Goal: Information Seeking & Learning: Compare options

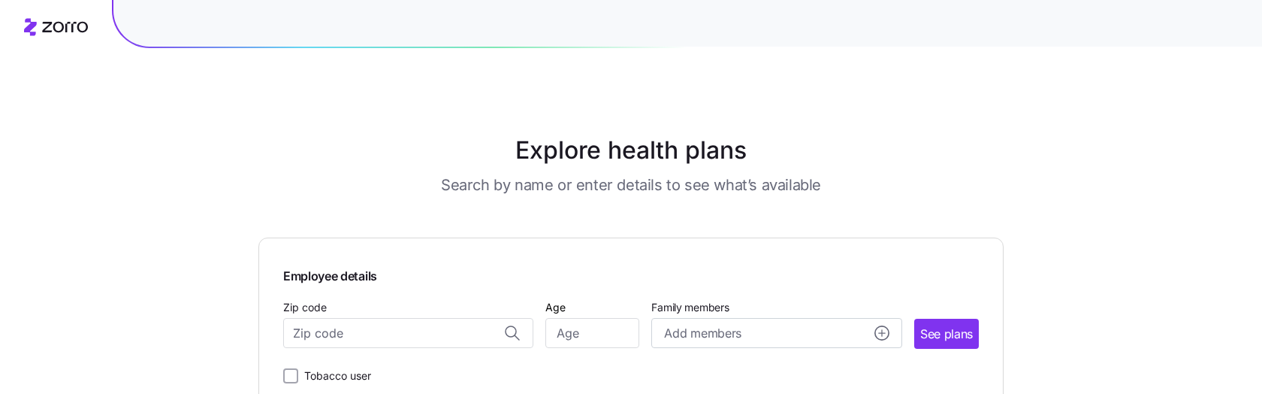
scroll to position [50, 0]
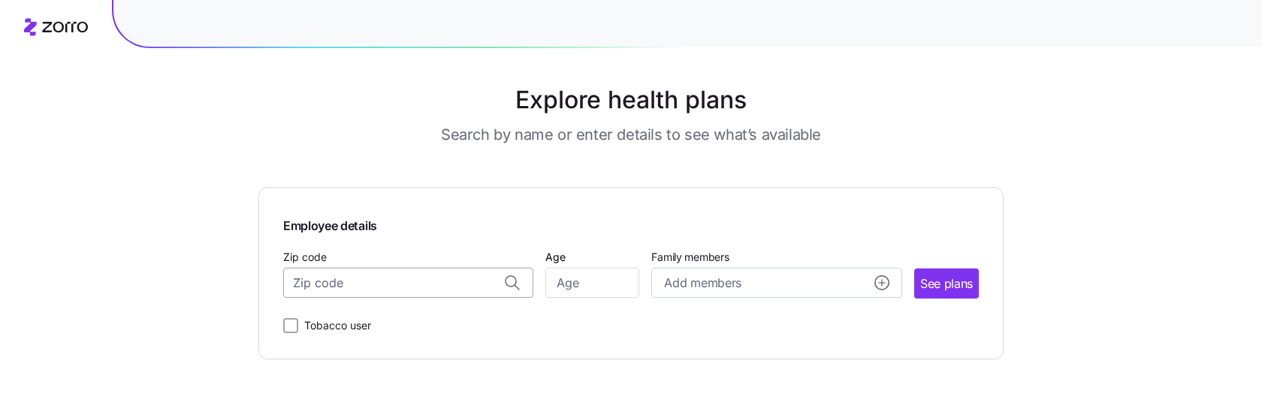
click at [359, 289] on input "Zip code" at bounding box center [408, 283] width 250 height 30
type input "2"
type input "1"
type input "4"
type input "2"
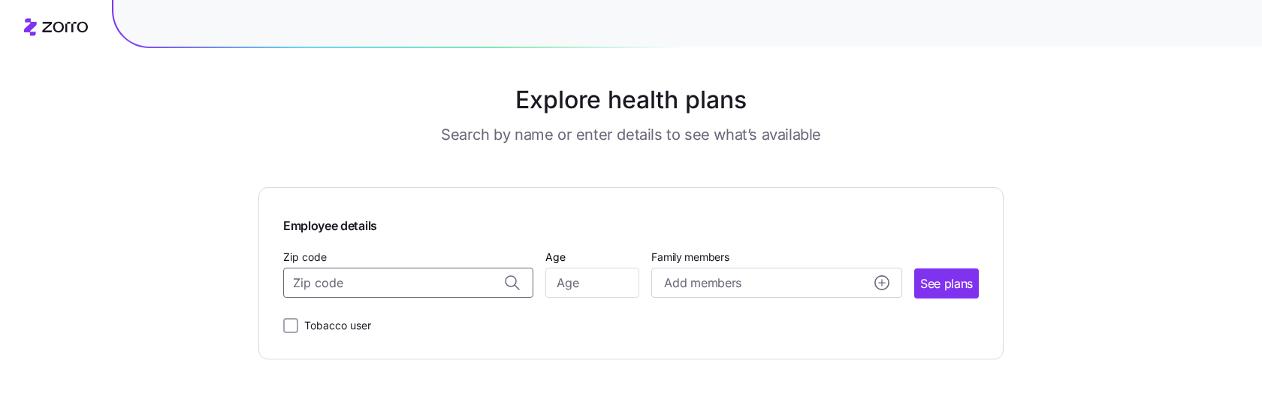
paste input "999077"
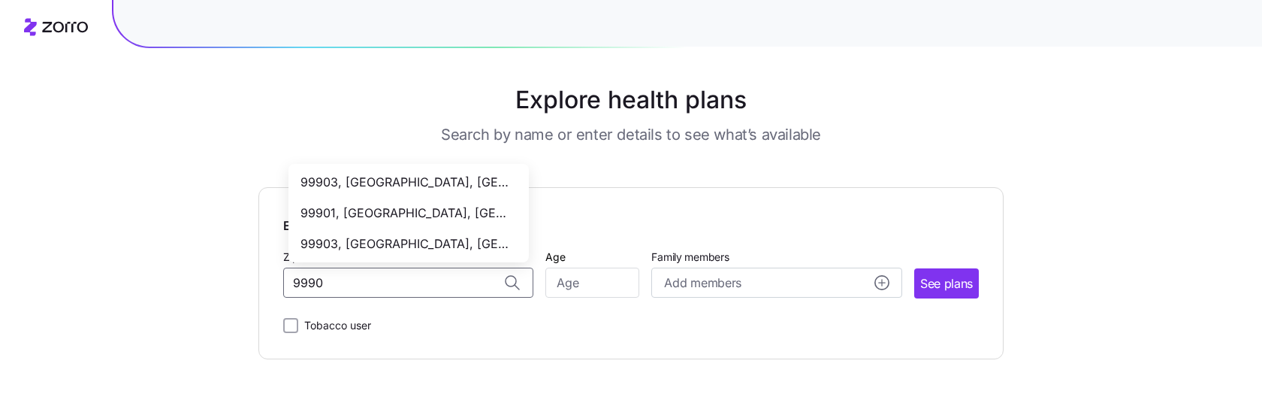
click at [404, 209] on span "99901, [GEOGRAPHIC_DATA], [GEOGRAPHIC_DATA]" at bounding box center [406, 213] width 210 height 19
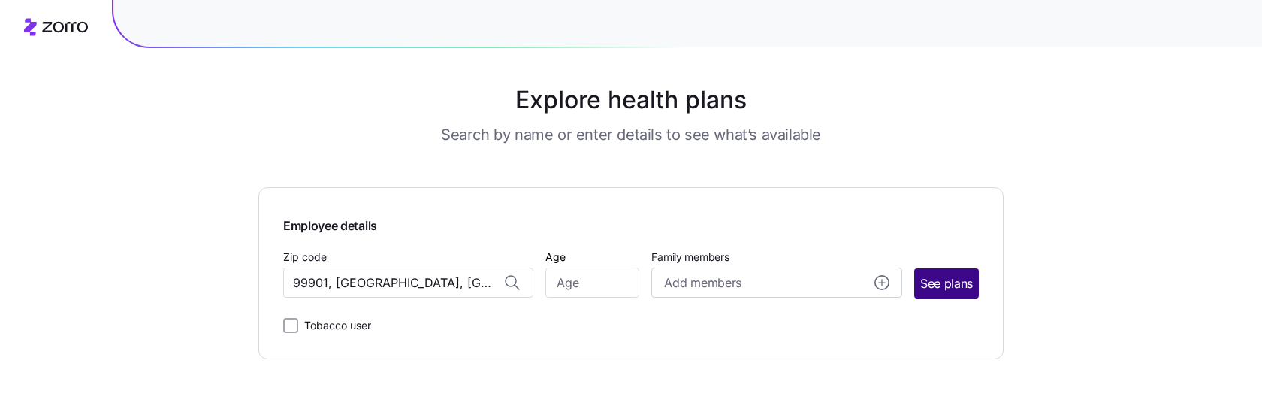
type input "99901, [GEOGRAPHIC_DATA], [GEOGRAPHIC_DATA]"
click at [924, 277] on span "See plans" at bounding box center [947, 283] width 53 height 19
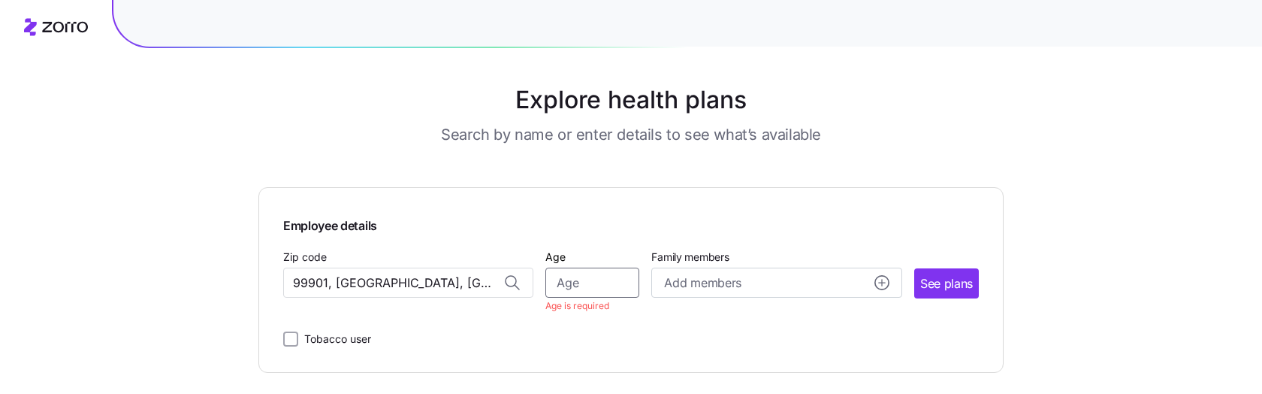
click at [597, 291] on input "Age" at bounding box center [593, 283] width 94 height 30
type input "23"
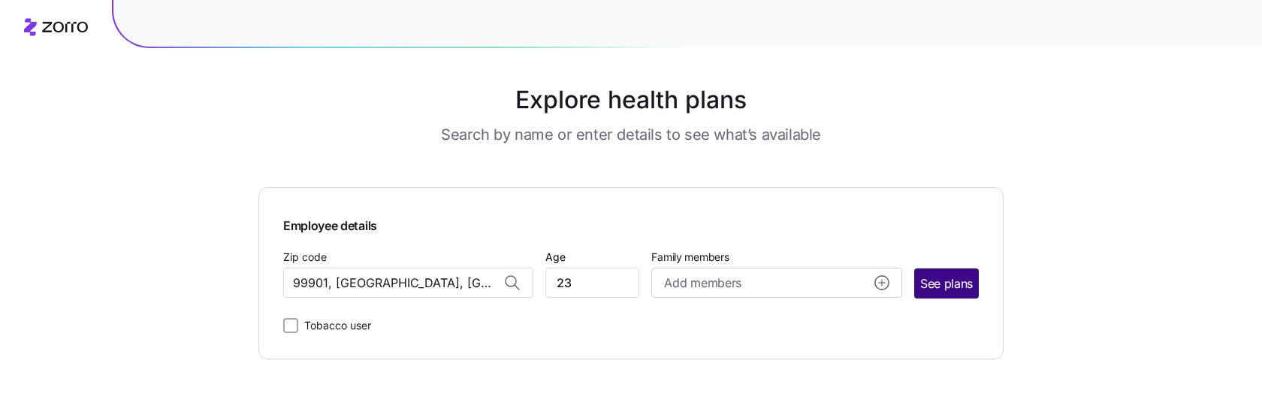
click at [924, 276] on span "See plans" at bounding box center [947, 283] width 53 height 19
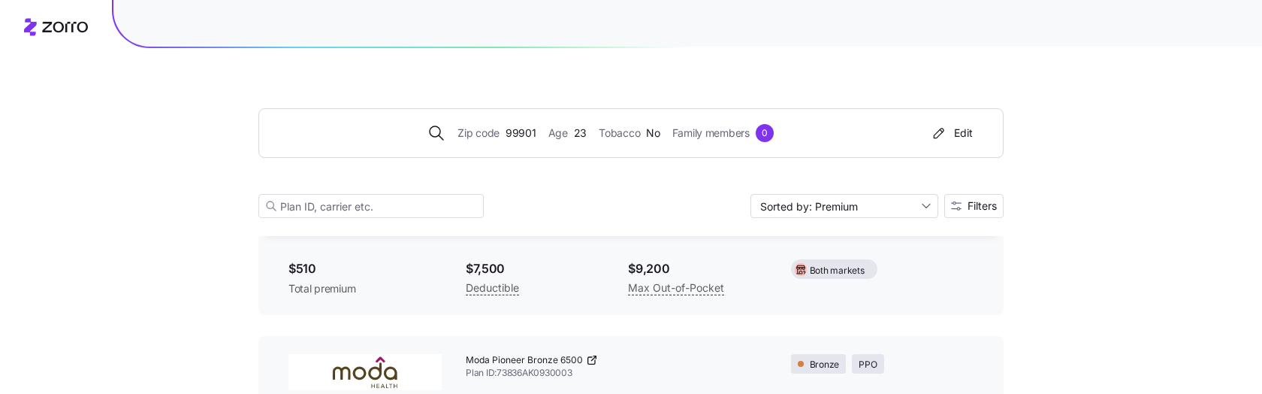
scroll to position [110, 0]
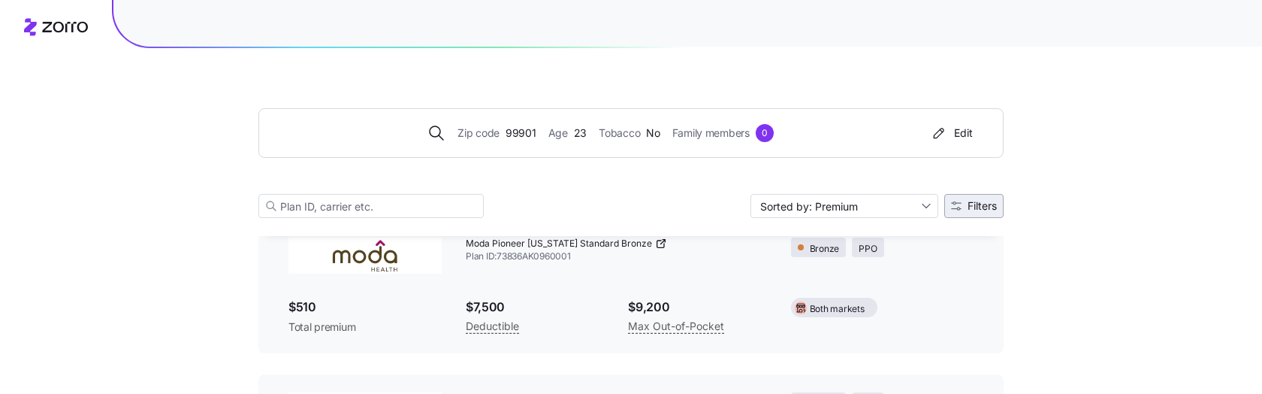
click at [963, 201] on span "Filters" at bounding box center [974, 206] width 46 height 11
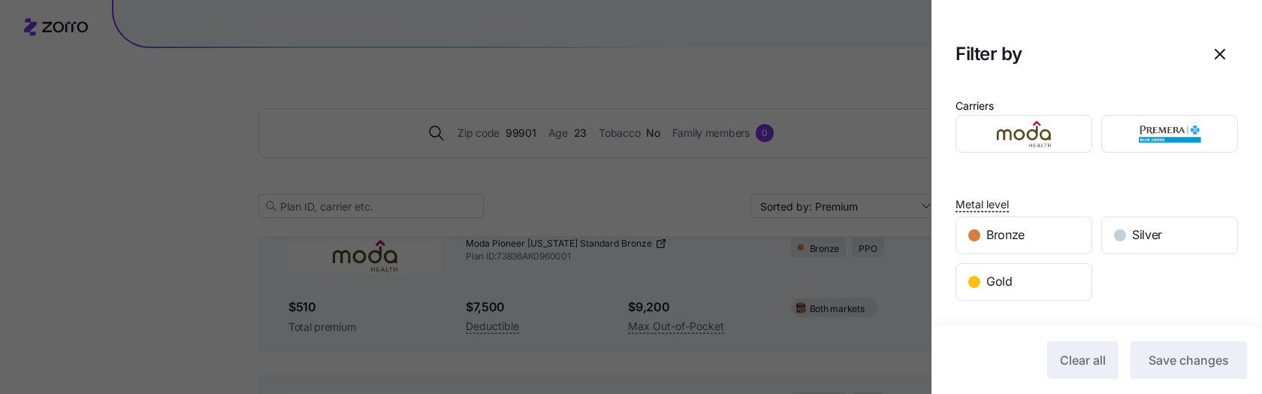
click at [773, 186] on div at bounding box center [631, 197] width 1262 height 394
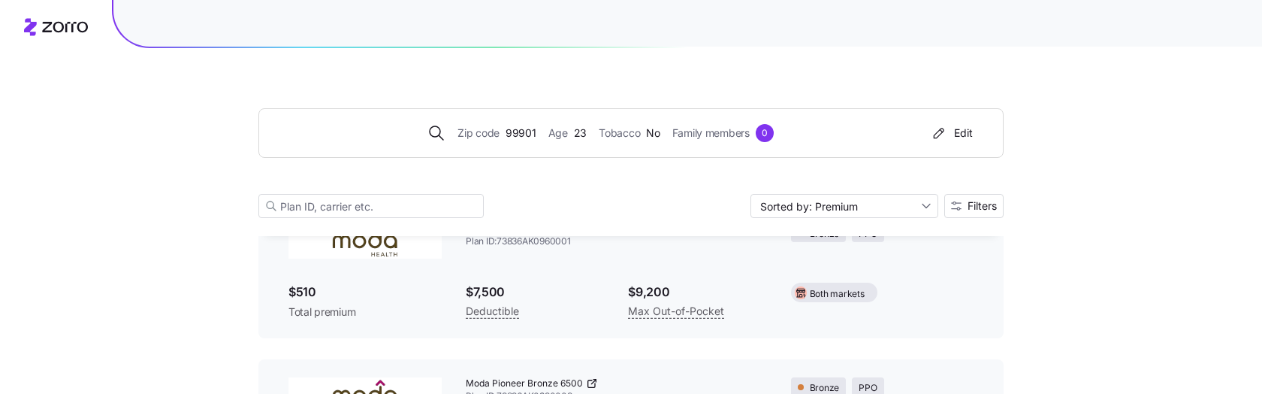
scroll to position [0, 0]
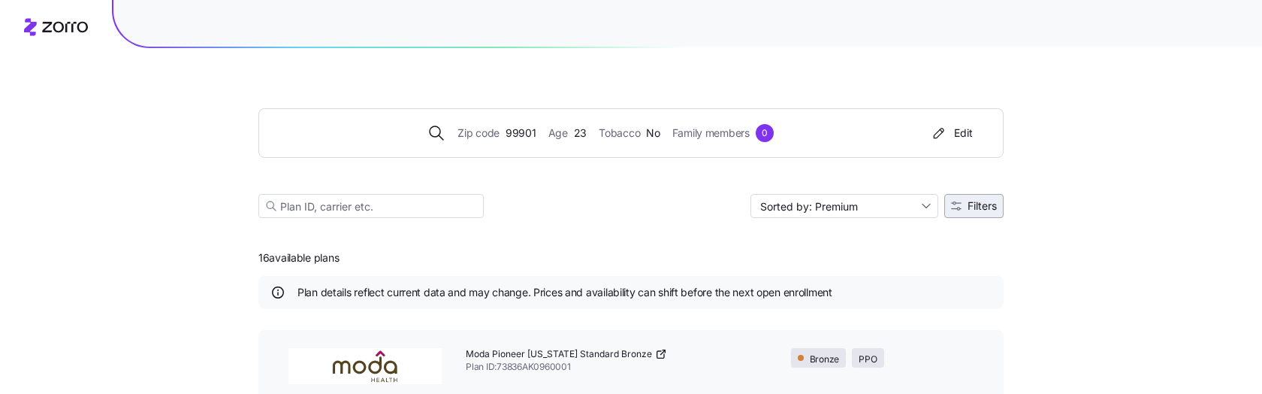
click at [967, 215] on button "Filters" at bounding box center [974, 206] width 59 height 24
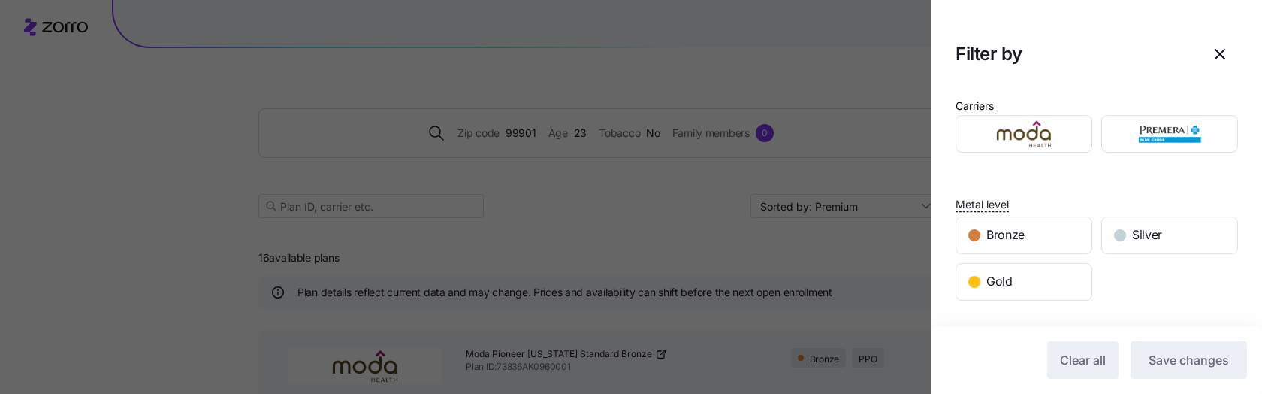
click at [584, 222] on div at bounding box center [631, 197] width 1262 height 394
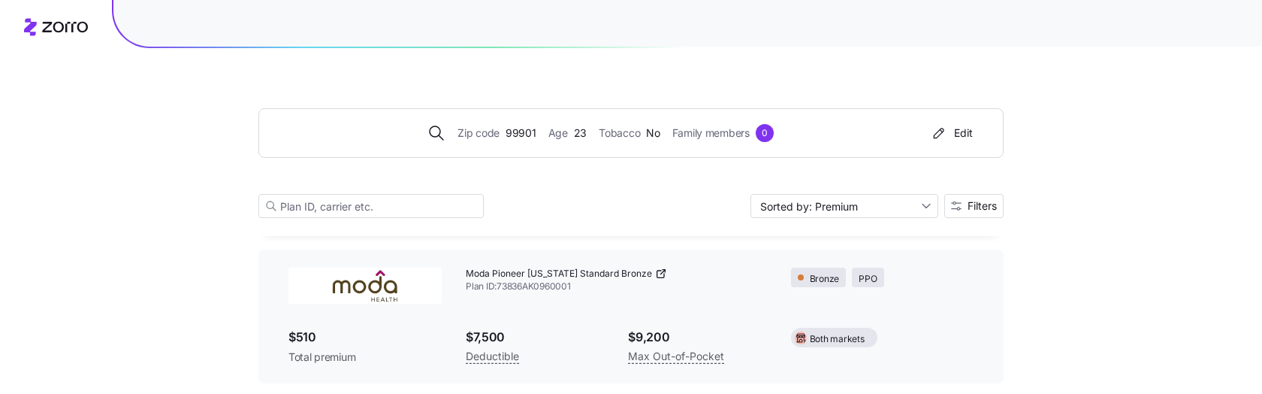
scroll to position [160, 0]
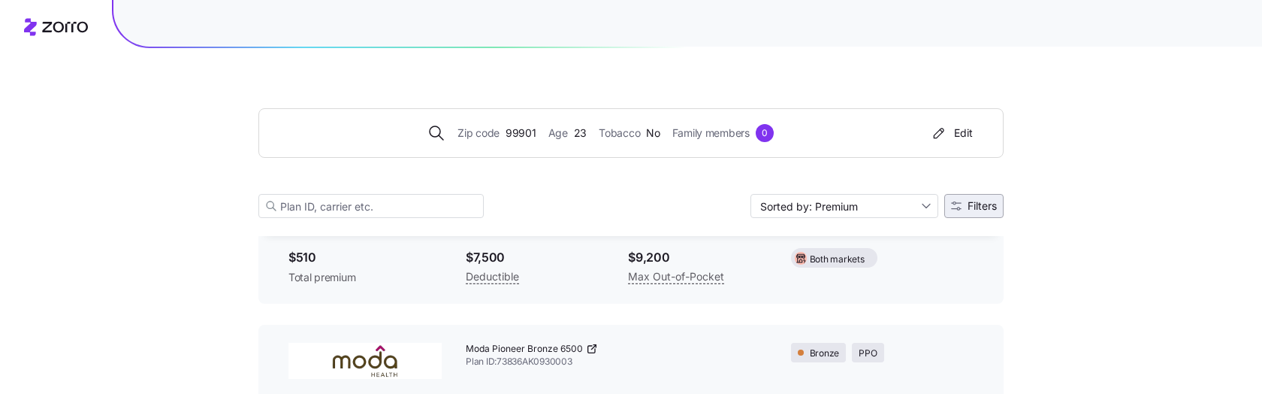
click at [951, 209] on icon "button" at bounding box center [956, 206] width 11 height 11
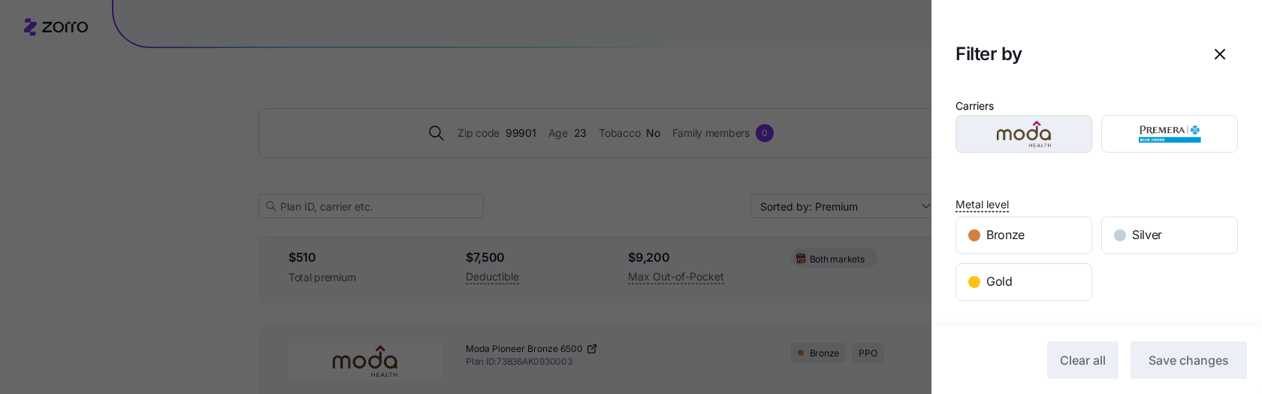
click at [991, 149] on div "button" at bounding box center [1024, 134] width 135 height 36
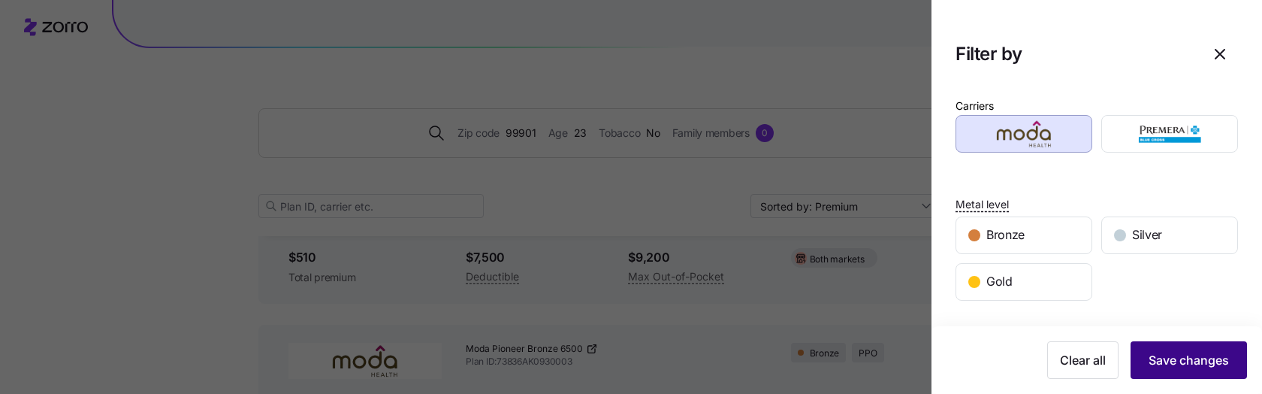
click at [1157, 373] on button "Save changes" at bounding box center [1189, 360] width 116 height 38
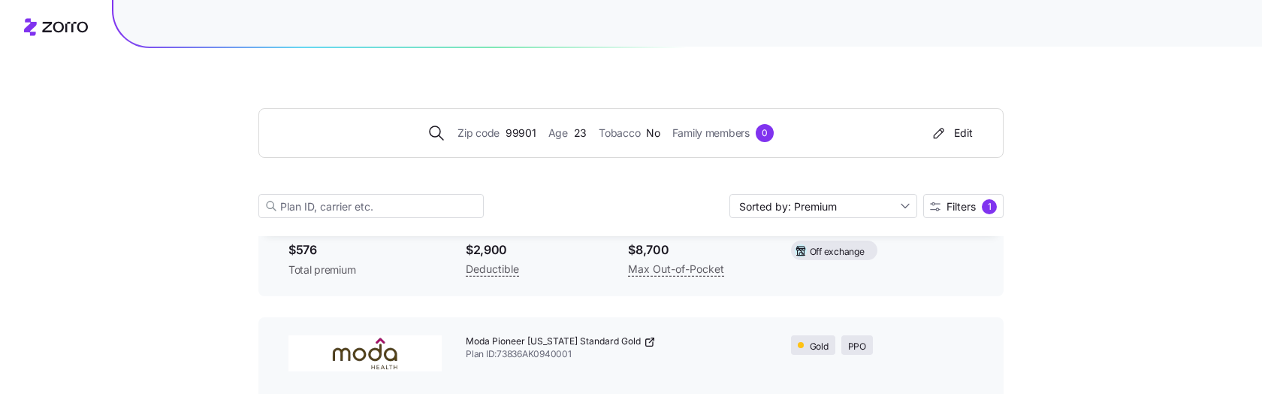
scroll to position [458, 0]
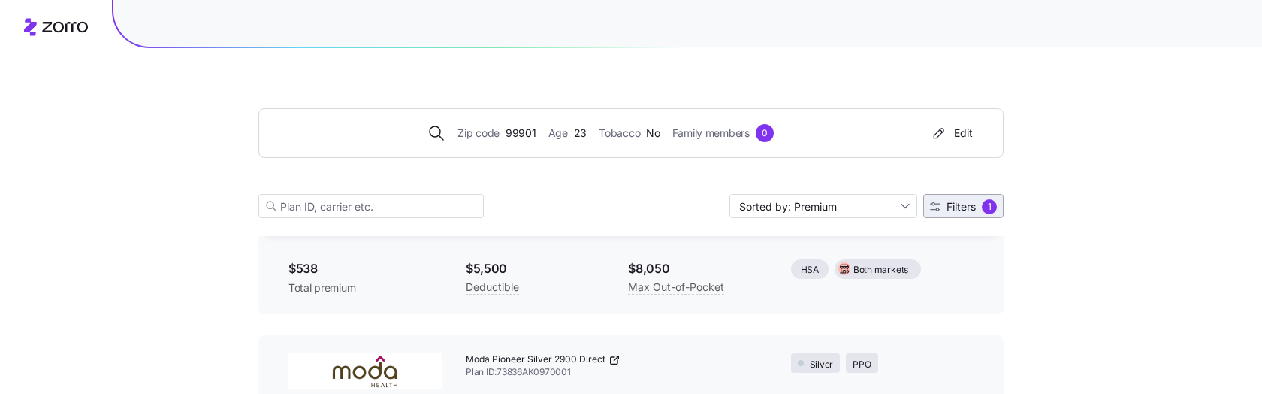
click at [964, 201] on span "Filters" at bounding box center [961, 206] width 29 height 11
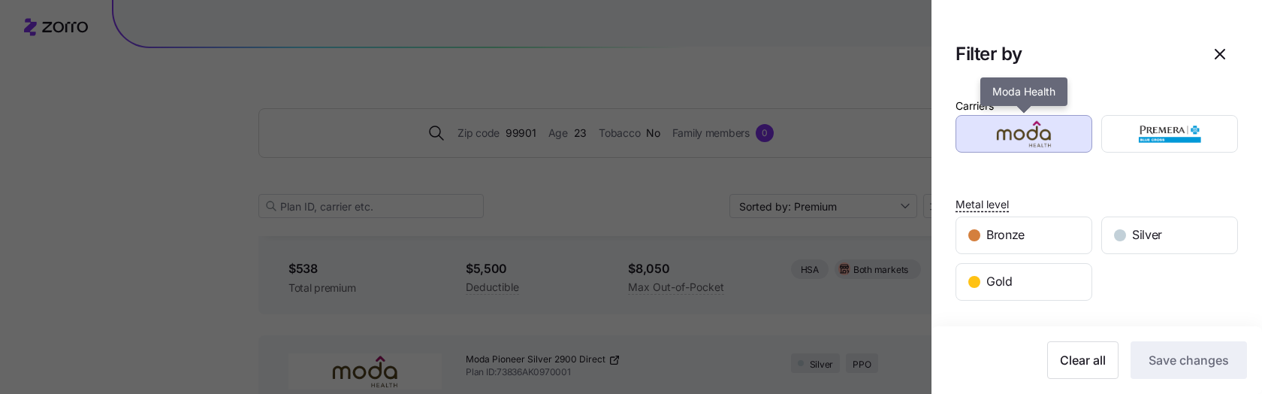
click at [1030, 148] on div "button" at bounding box center [1024, 134] width 135 height 36
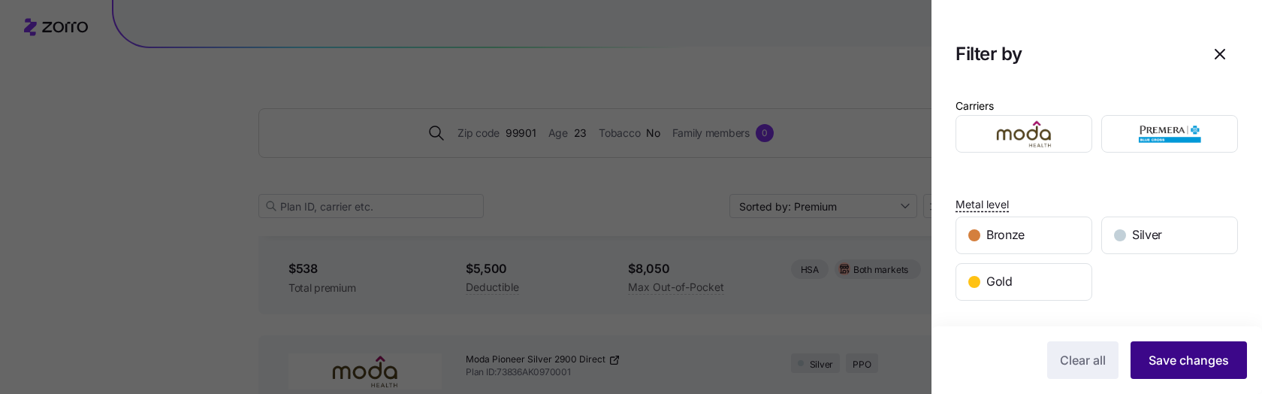
click at [1149, 358] on span "Save changes" at bounding box center [1189, 360] width 80 height 18
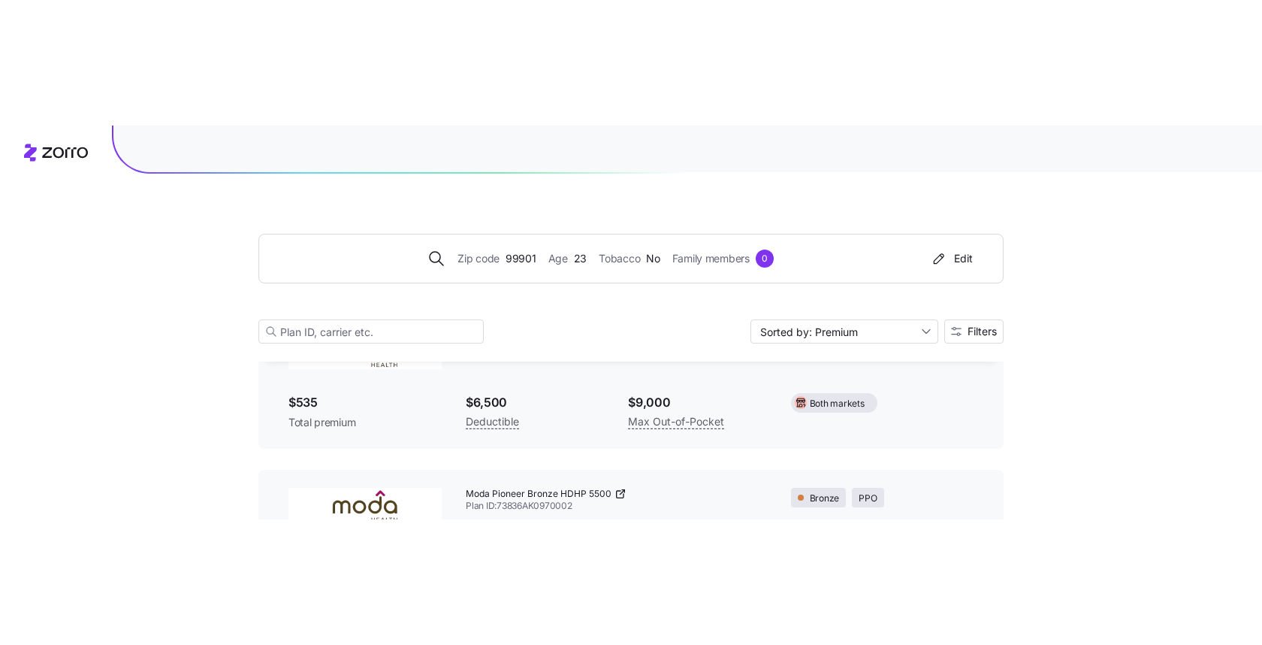
scroll to position [0, 0]
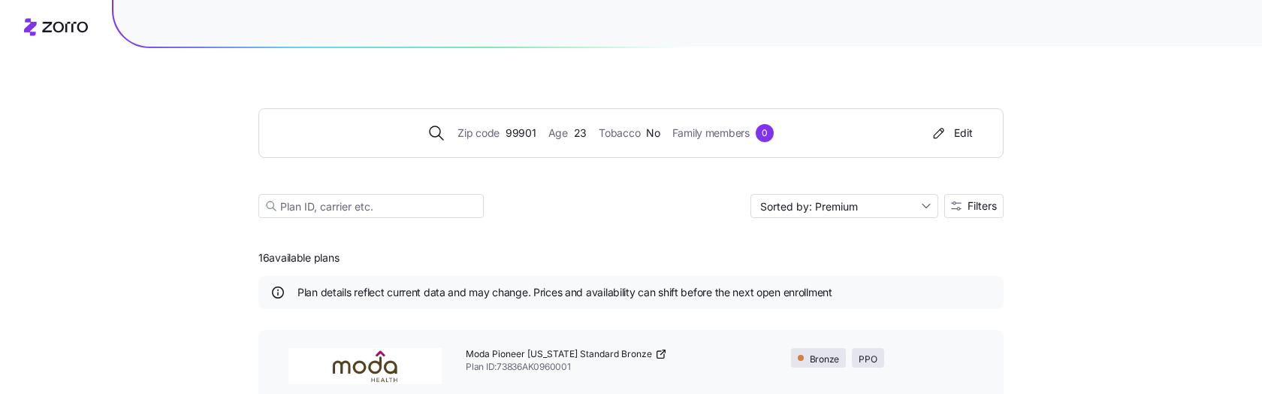
click at [960, 217] on div "Sorted by: Premium Filters" at bounding box center [877, 206] width 253 height 24
click at [971, 210] on span "Filters" at bounding box center [982, 206] width 29 height 11
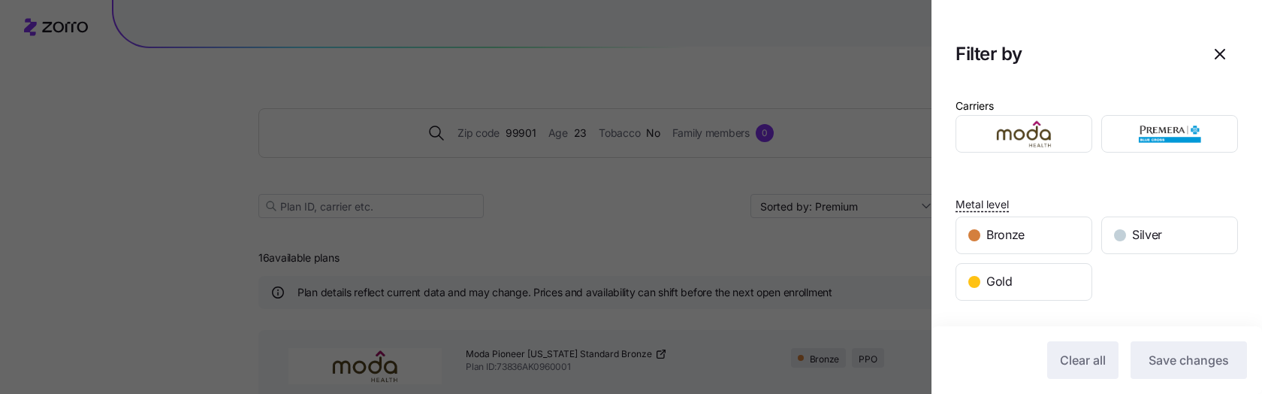
click at [1169, 153] on div "Carriers Metal level Bronze Silver Gold Network type PPO Plan market On exchang…" at bounding box center [1097, 378] width 331 height 588
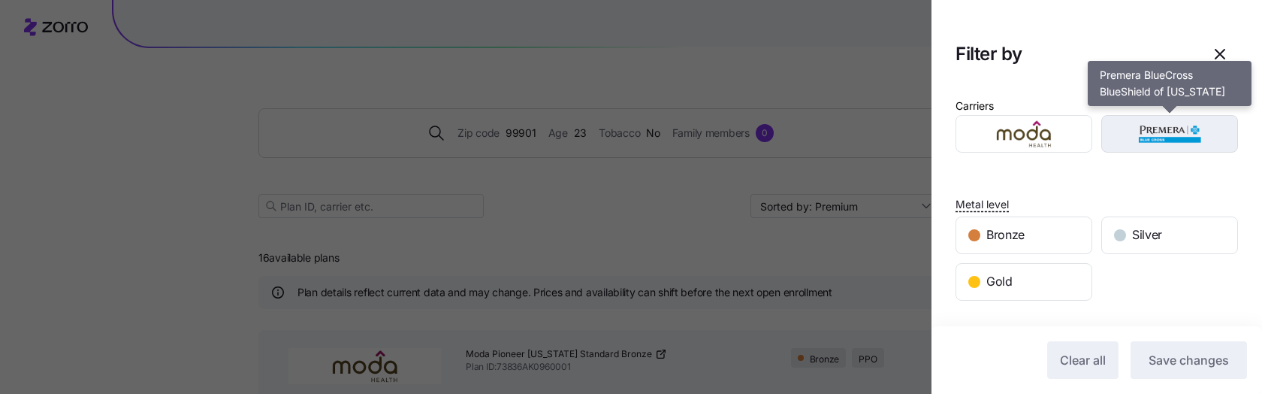
click at [1178, 140] on img "button" at bounding box center [1170, 134] width 110 height 30
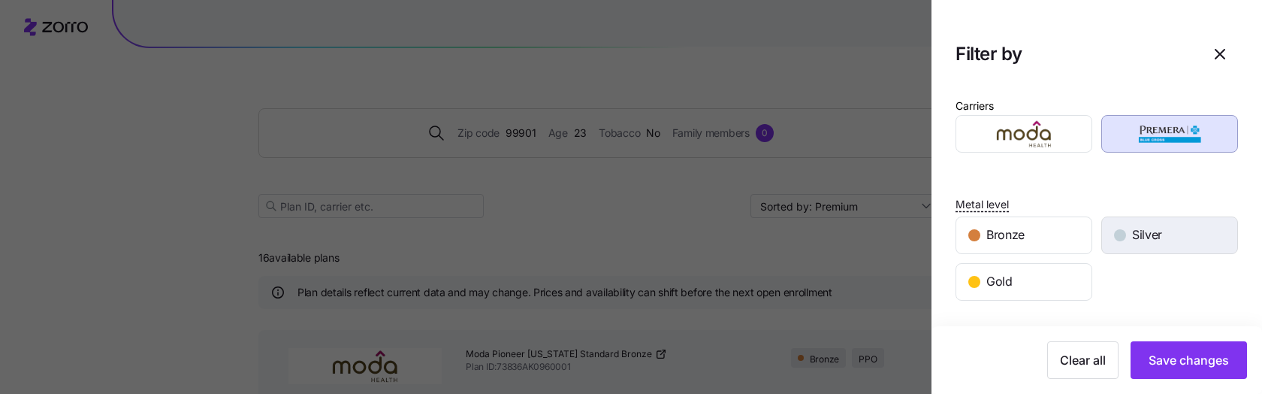
click at [1142, 222] on div "Silver" at bounding box center [1169, 235] width 135 height 36
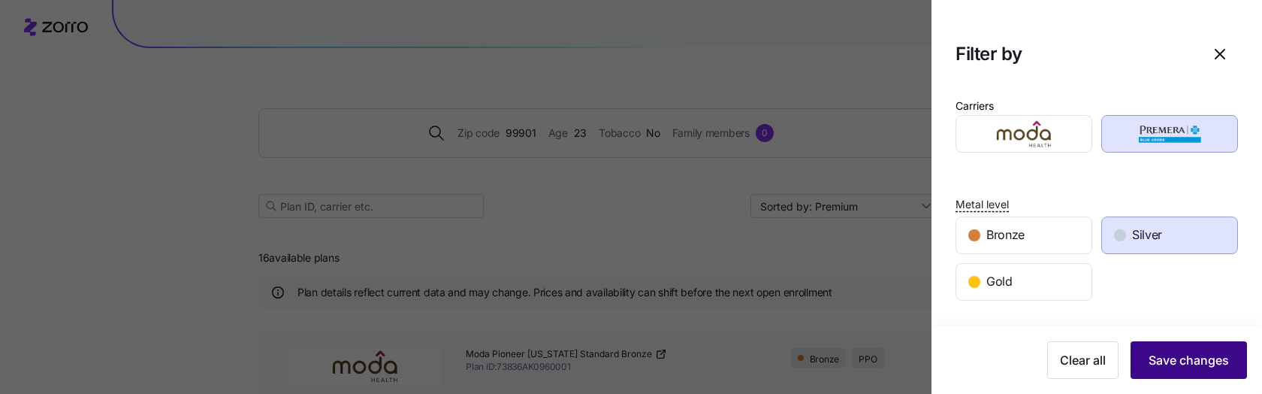
click at [1158, 352] on span "Save changes" at bounding box center [1189, 360] width 80 height 18
